Goal: Complete application form

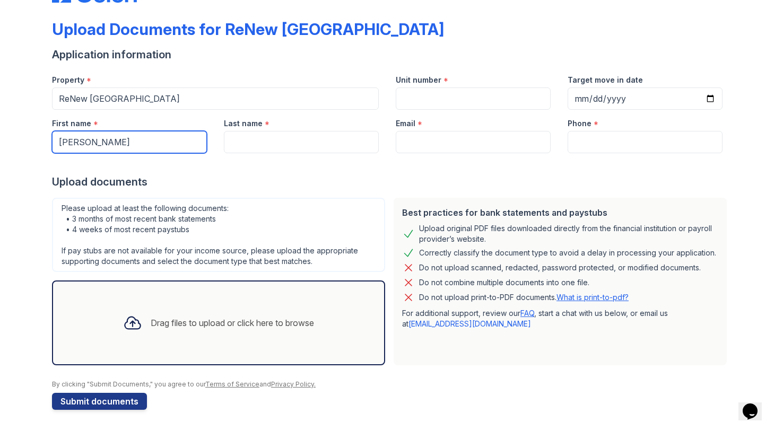
type input "[PERSON_NAME]"
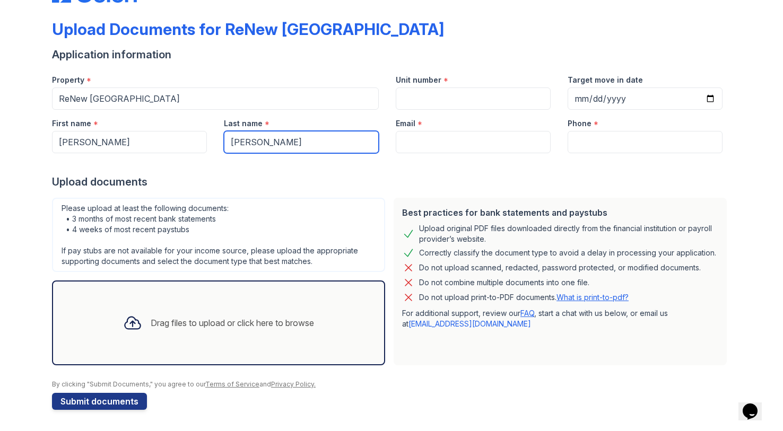
type input "[PERSON_NAME]"
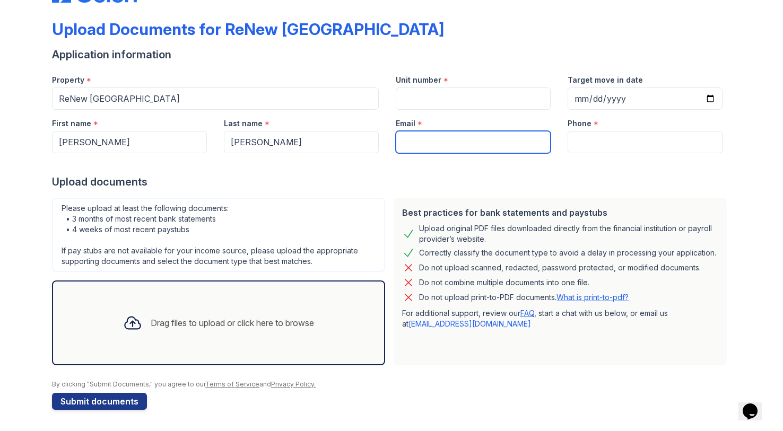
type input "[EMAIL_ADDRESS][DOMAIN_NAME]"
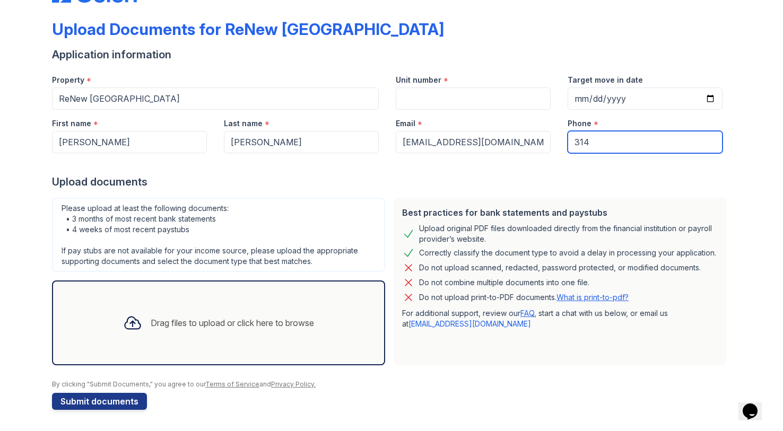
type input "3146103799"
click at [221, 328] on div "Drag files to upload or click here to browse" at bounding box center [232, 323] width 163 height 13
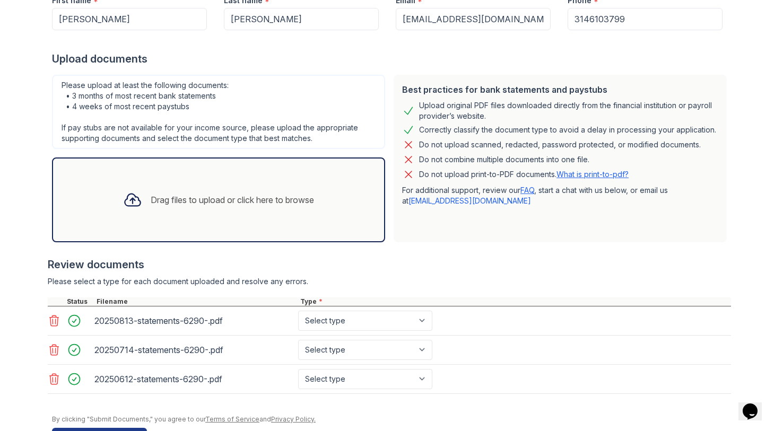
scroll to position [165, 0]
select select "bank_statement"
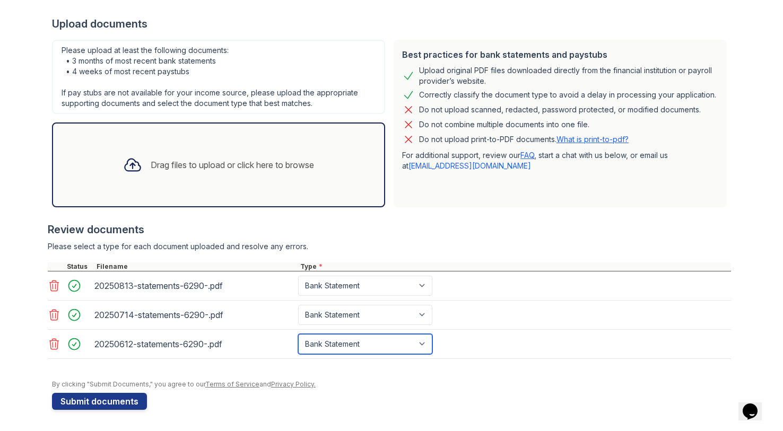
scroll to position [200, 0]
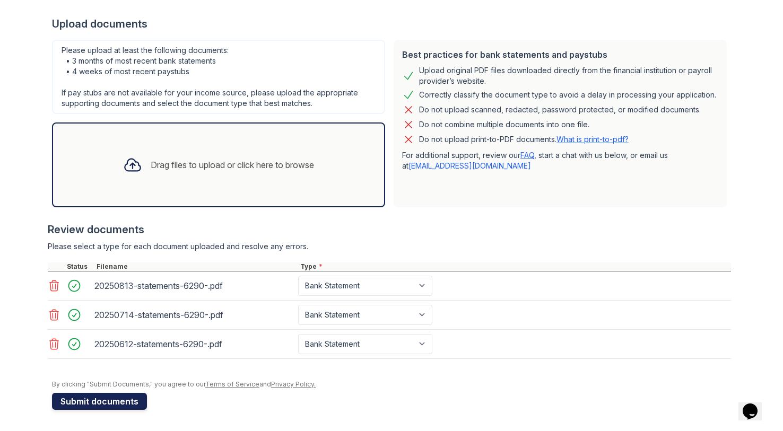
click at [95, 403] on button "Submit documents" at bounding box center [99, 401] width 95 height 17
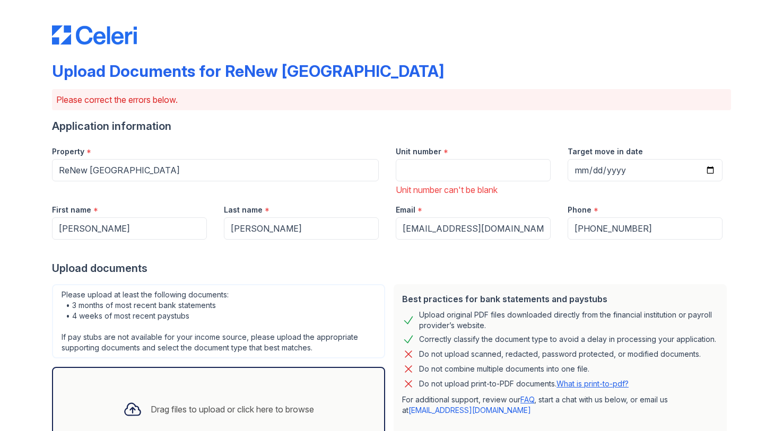
scroll to position [32, 0]
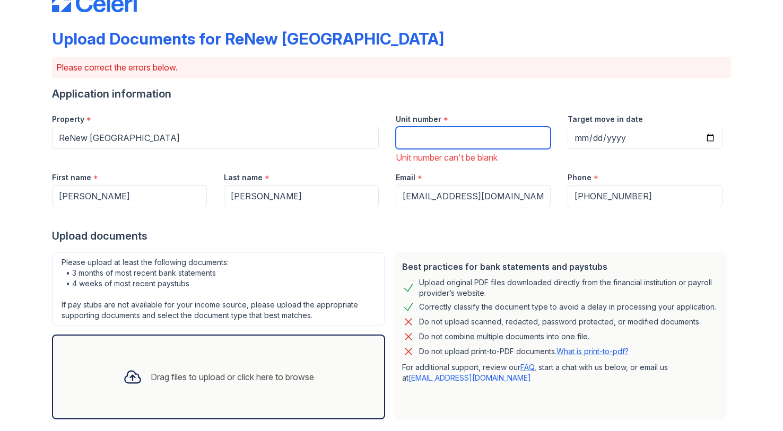
click at [450, 139] on input "Unit number" at bounding box center [473, 138] width 155 height 22
type input "1205"
click at [516, 244] on form "Application information Property * [GEOGRAPHIC_DATA] Unit number * 1205 Unit nu…" at bounding box center [391, 353] width 679 height 535
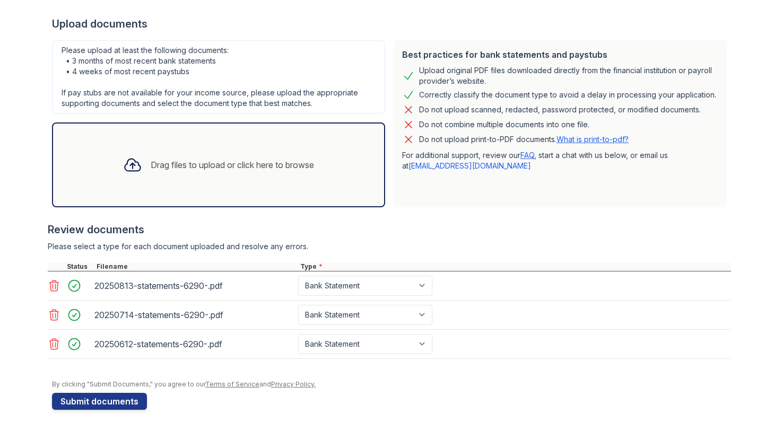
scroll to position [0, 0]
click at [120, 400] on button "Submit documents" at bounding box center [99, 401] width 95 height 17
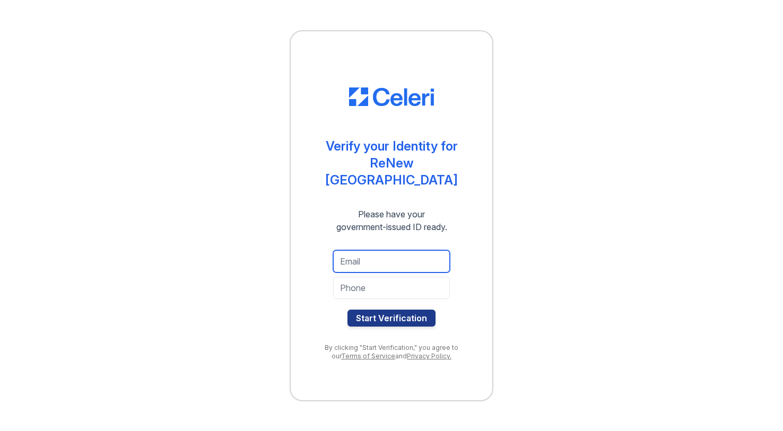
type input "[EMAIL_ADDRESS][DOMAIN_NAME]"
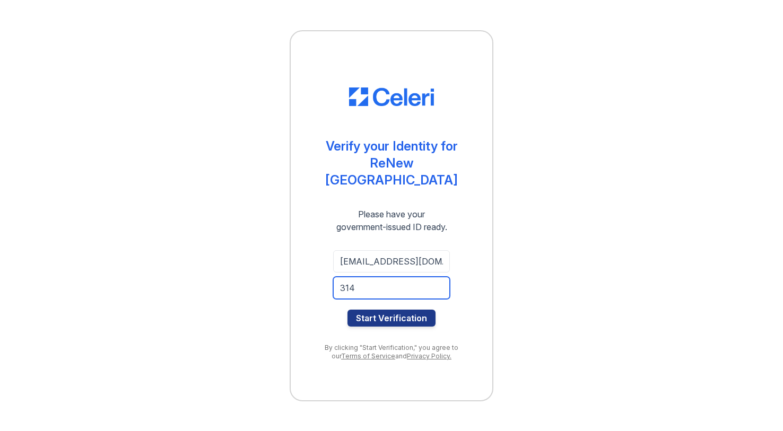
type input "3146103799"
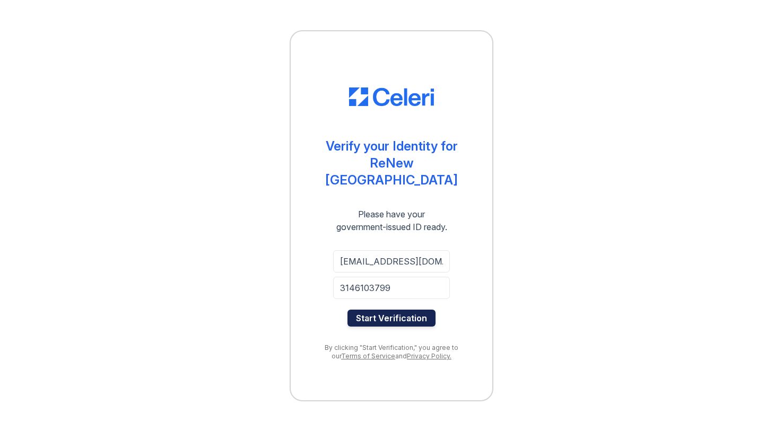
click at [377, 310] on button "Start Verification" at bounding box center [391, 318] width 88 height 17
